Goal: Use online tool/utility

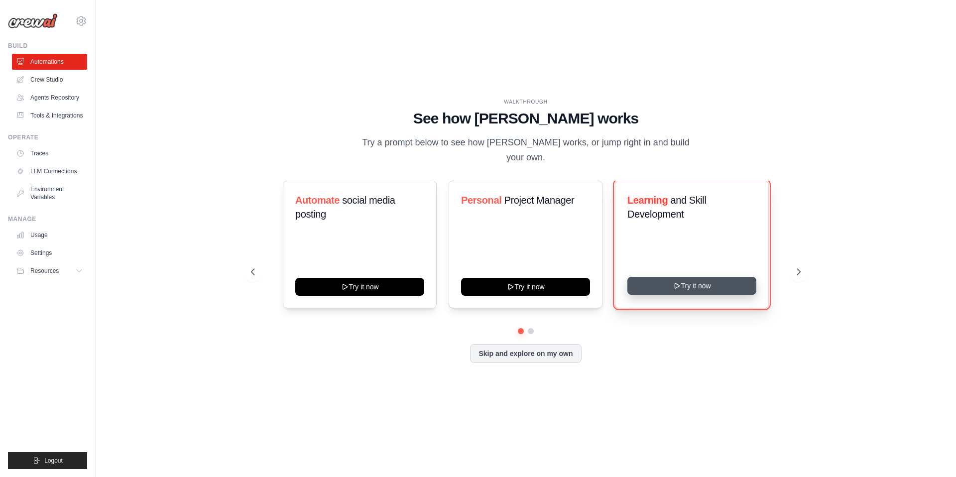
click at [716, 283] on button "Try it now" at bounding box center [692, 286] width 129 height 18
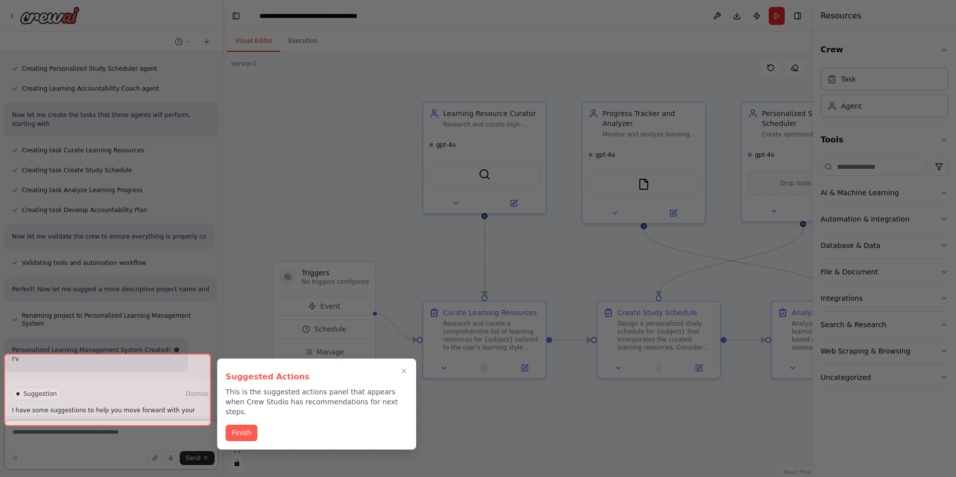
scroll to position [322, 0]
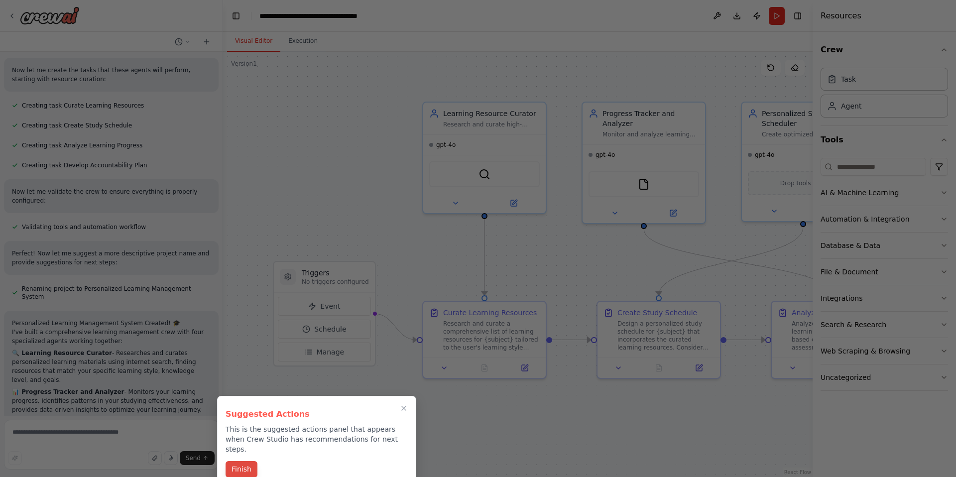
click at [249, 462] on button "Finish" at bounding box center [242, 469] width 32 height 16
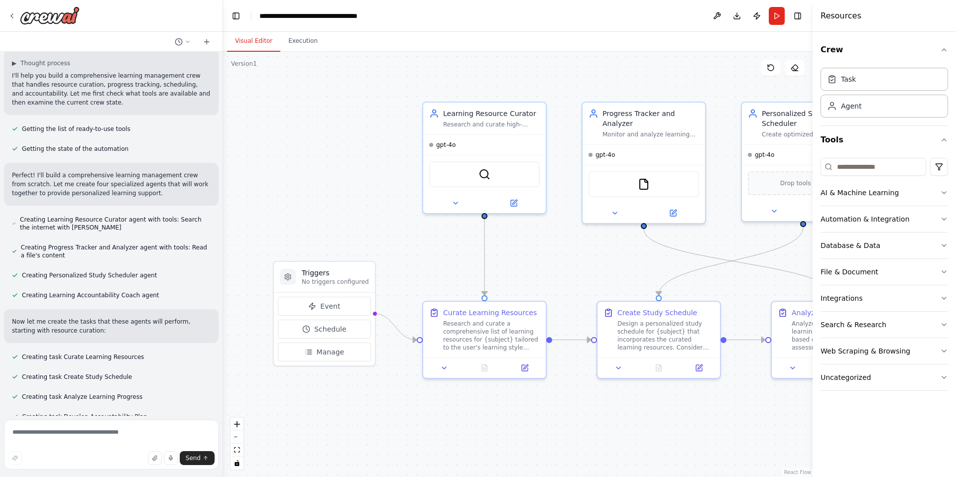
scroll to position [59, 0]
